Goal: Find specific page/section: Find specific page/section

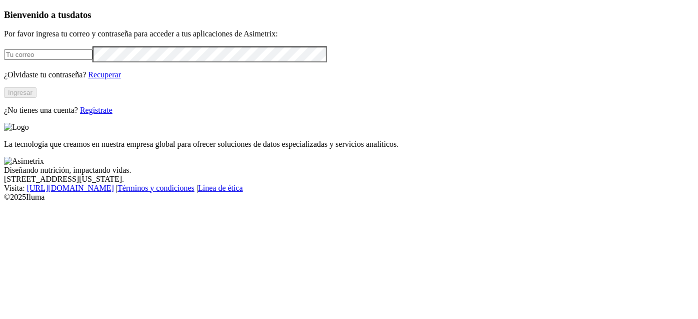
type input "[PERSON_NAME][EMAIL_ADDRESS][PERSON_NAME][DOMAIN_NAME]"
click at [36, 98] on button "Ingresar" at bounding box center [20, 92] width 32 height 10
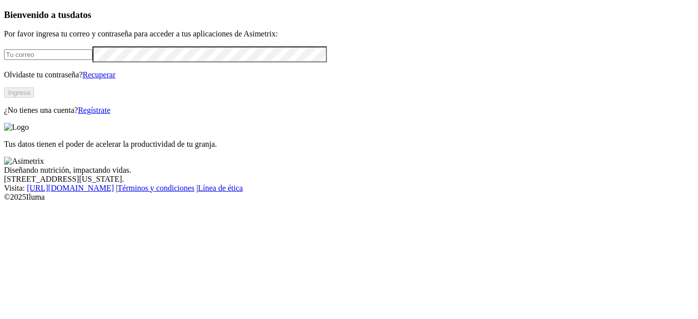
type input "[PERSON_NAME][EMAIL_ADDRESS][PERSON_NAME][DOMAIN_NAME]"
click at [34, 98] on button "Ingresa" at bounding box center [19, 92] width 30 height 10
